Goal: Task Accomplishment & Management: Complete application form

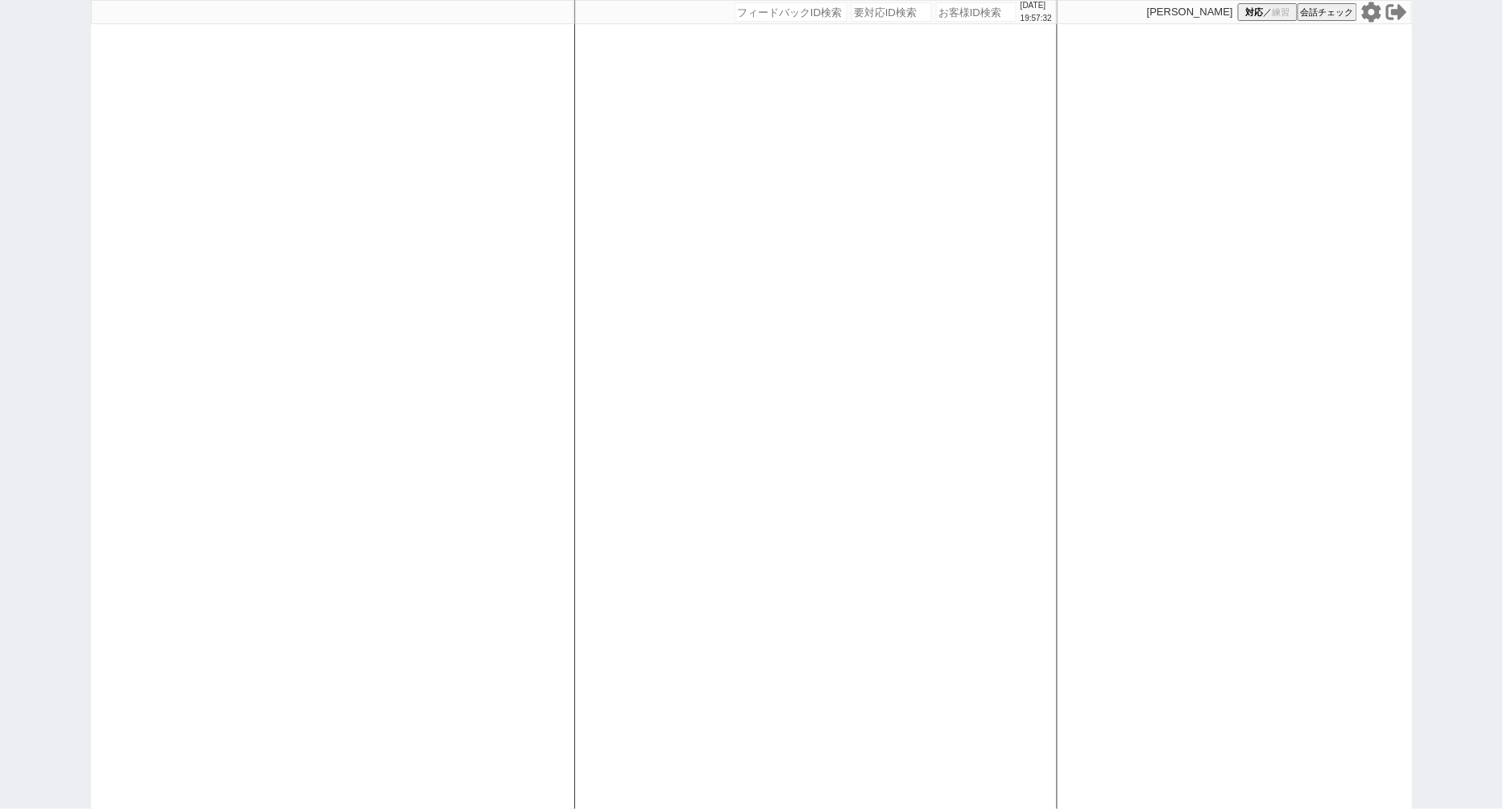
select select "100"
select select "3"
select select
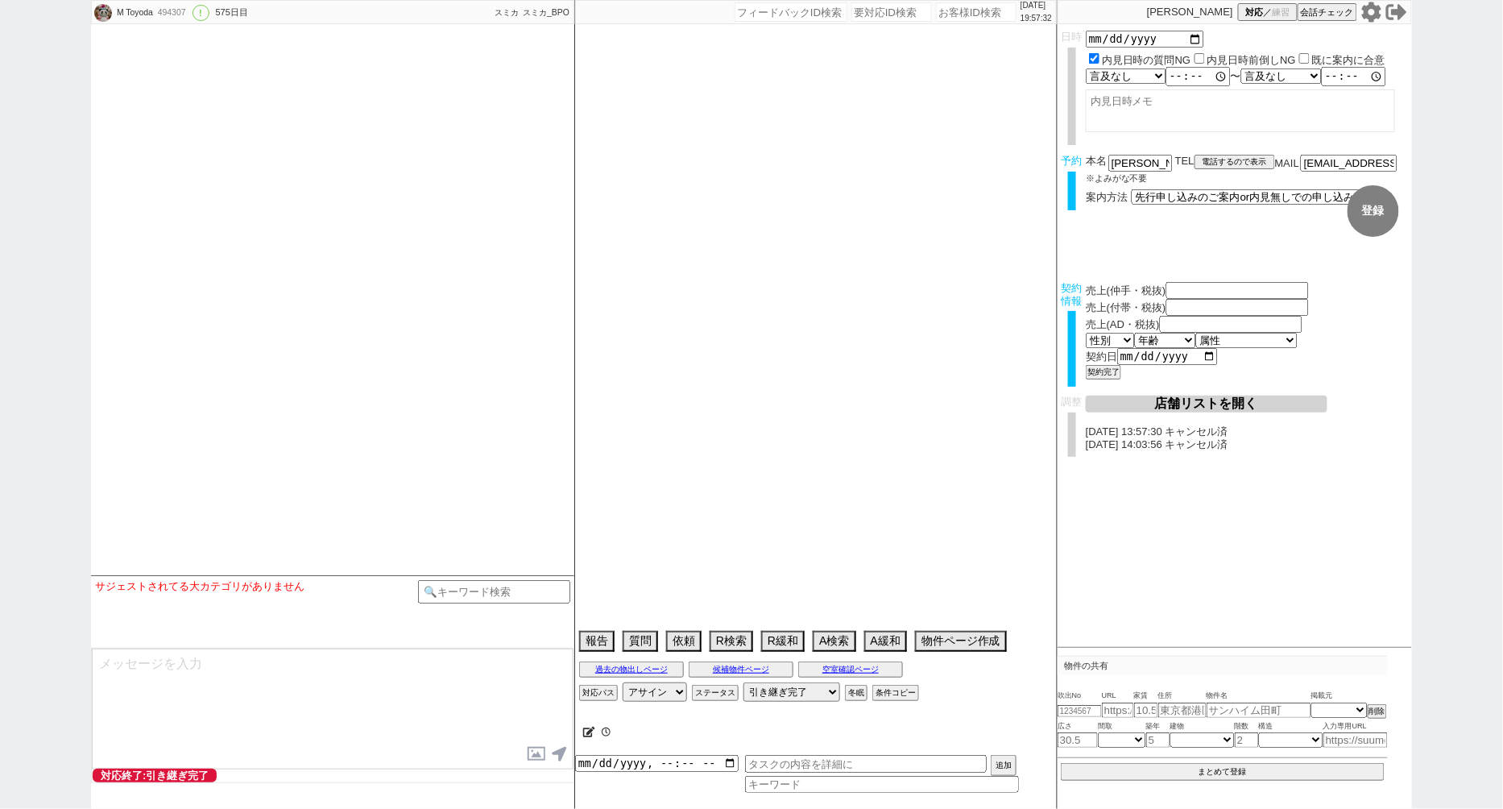
type textarea "[PERSON_NAME]対応　リビング15畳 @@先行/内見なし申し込みの場合はクライアントがお客様と事前打ち合わせするので、日程が取れたら打ち合わせの日付…"
select select "[DATE]"
select select "3"
select select "37"
select select "7"
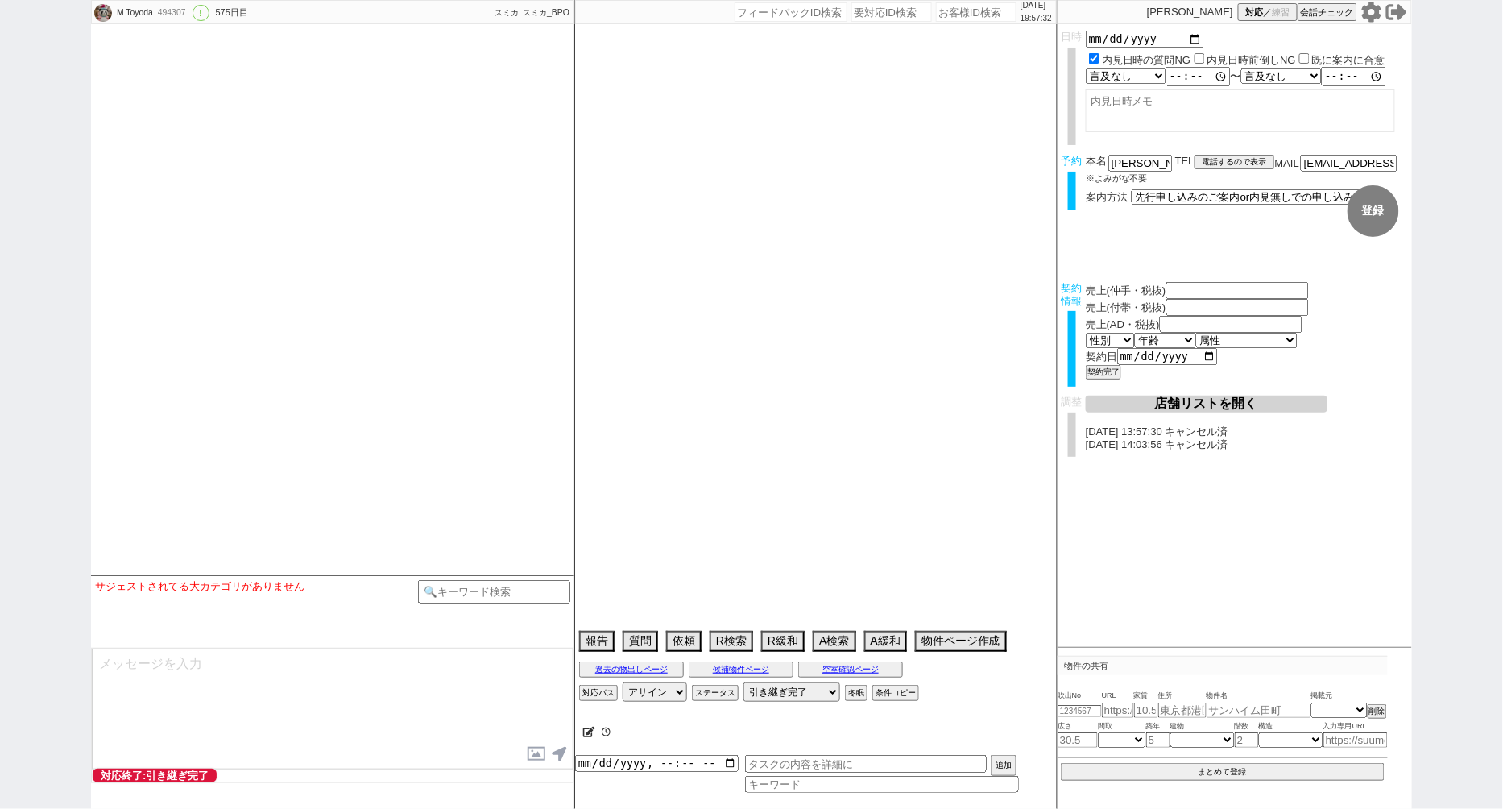
select select "14"
select select "485"
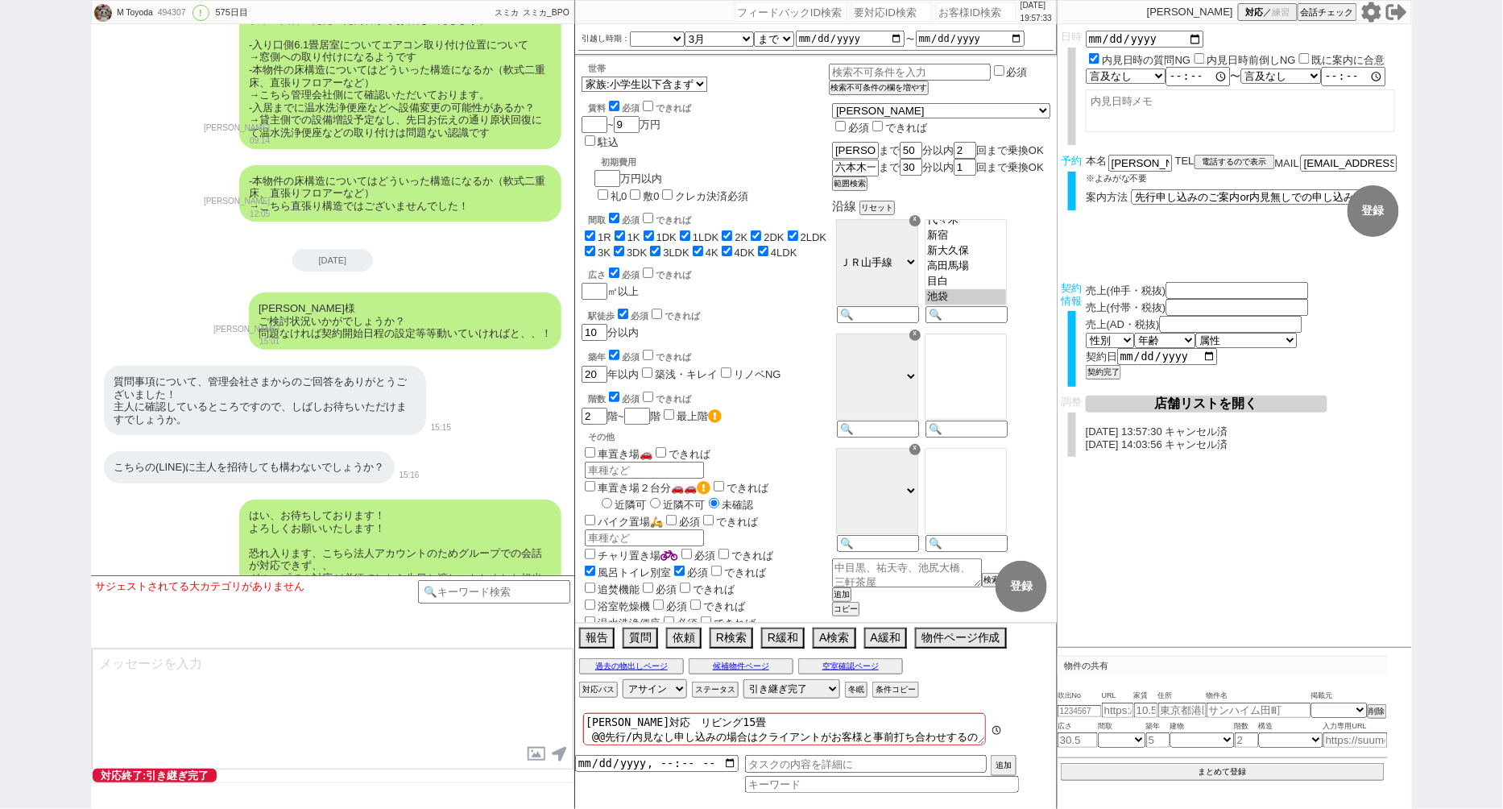
scroll to position [236, 0]
click at [1359, 12] on div "[PERSON_NAME] 対応 ／ 練習 会話チェック" at bounding box center [1234, 12] width 354 height 24
click at [1369, 13] on icon at bounding box center [1371, 12] width 21 height 21
